Goal: Complete application form

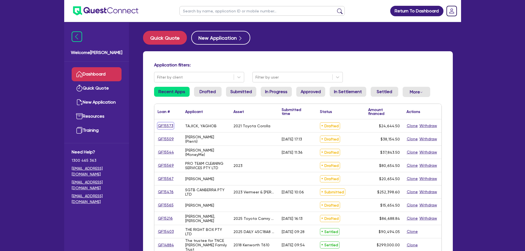
click at [168, 124] on link "QF15573" at bounding box center [166, 126] width 16 height 6
select select "Other"
select select "CARS_AND_LIGHT_TRUCKS"
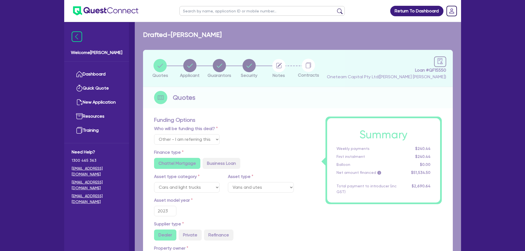
select select "PASSENGER_VEHICLES"
type input "2021"
radio input "false"
radio input "true"
type input "24,000"
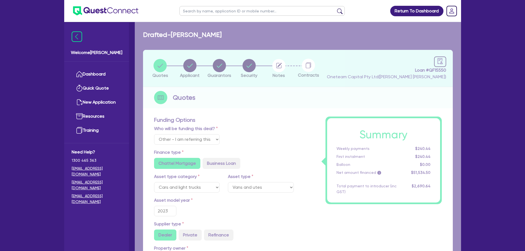
type input "1,000"
type input "4"
type input "985.78"
radio input "true"
type input "8.74"
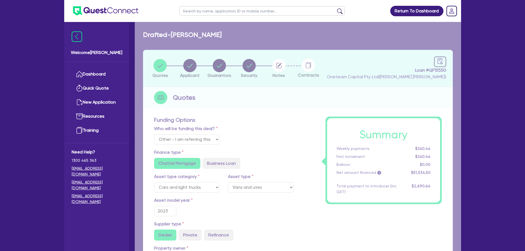
type input "595"
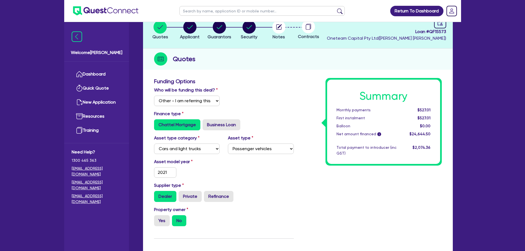
scroll to position [2, 0]
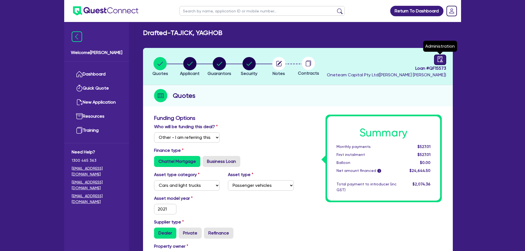
click at [438, 61] on icon "audit" at bounding box center [439, 59] width 5 height 6
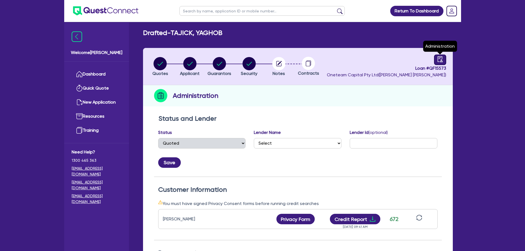
select select "DRAFTED_NEW"
select select "Other"
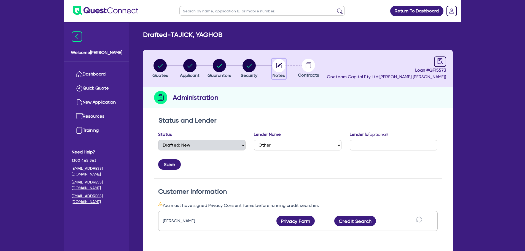
click at [281, 66] on circle "button" at bounding box center [278, 65] width 13 height 13
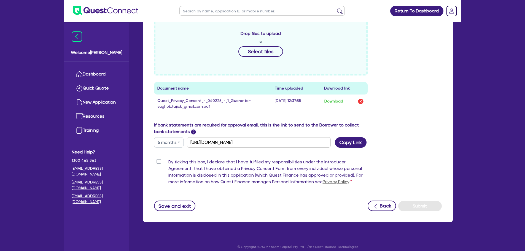
scroll to position [207, 0]
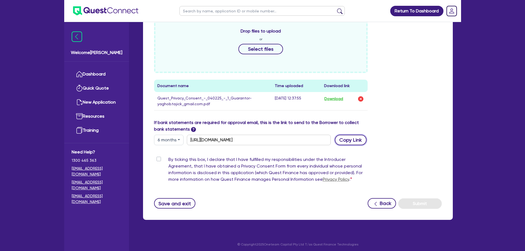
click at [343, 140] on button "Copy Link" at bounding box center [351, 140] width 32 height 10
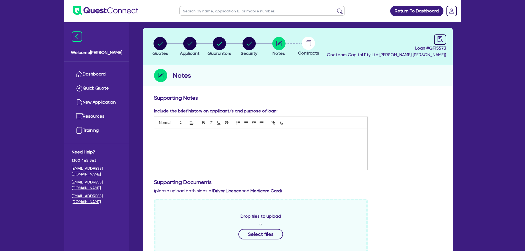
scroll to position [0, 0]
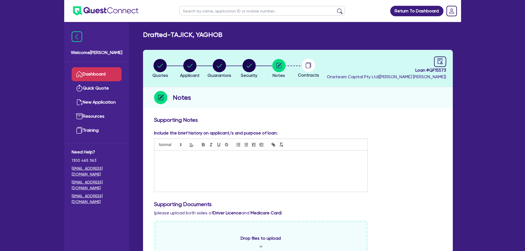
click at [104, 75] on link "Dashboard" at bounding box center [97, 74] width 50 height 14
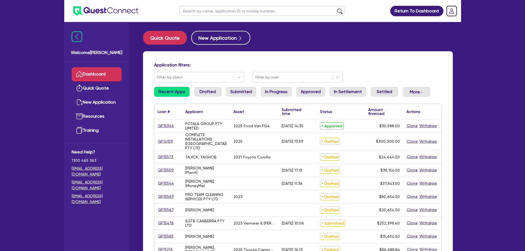
click at [291, 71] on div "Application filters: Filter by client Filter by user" at bounding box center [298, 72] width 296 height 20
click at [289, 78] on div at bounding box center [292, 77] width 74 height 7
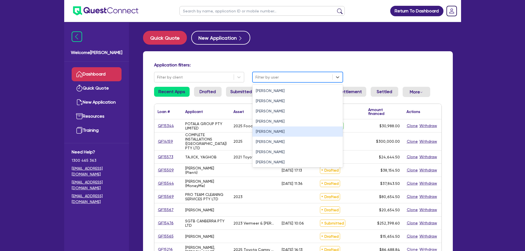
click at [267, 135] on div "[PERSON_NAME]" at bounding box center [297, 132] width 90 height 10
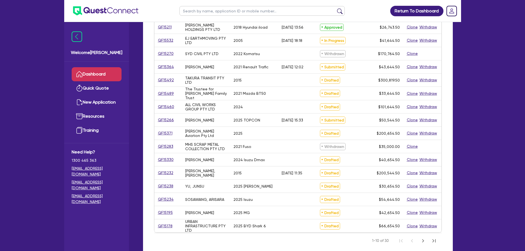
scroll to position [152, 0]
